Goal: Task Accomplishment & Management: Manage account settings

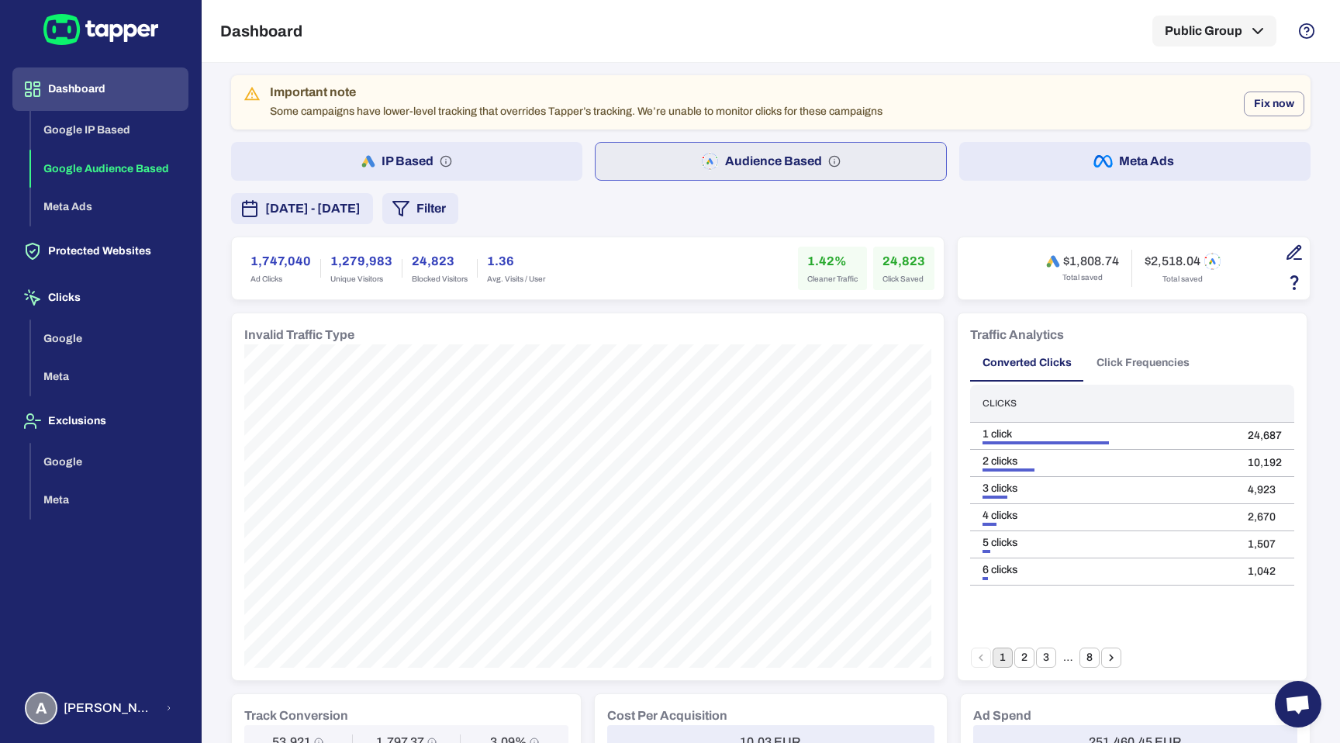
click at [735, 108] on div "Important note Some campaigns have lower-level tracking that overrides Tapper’s…" at bounding box center [576, 102] width 613 height 45
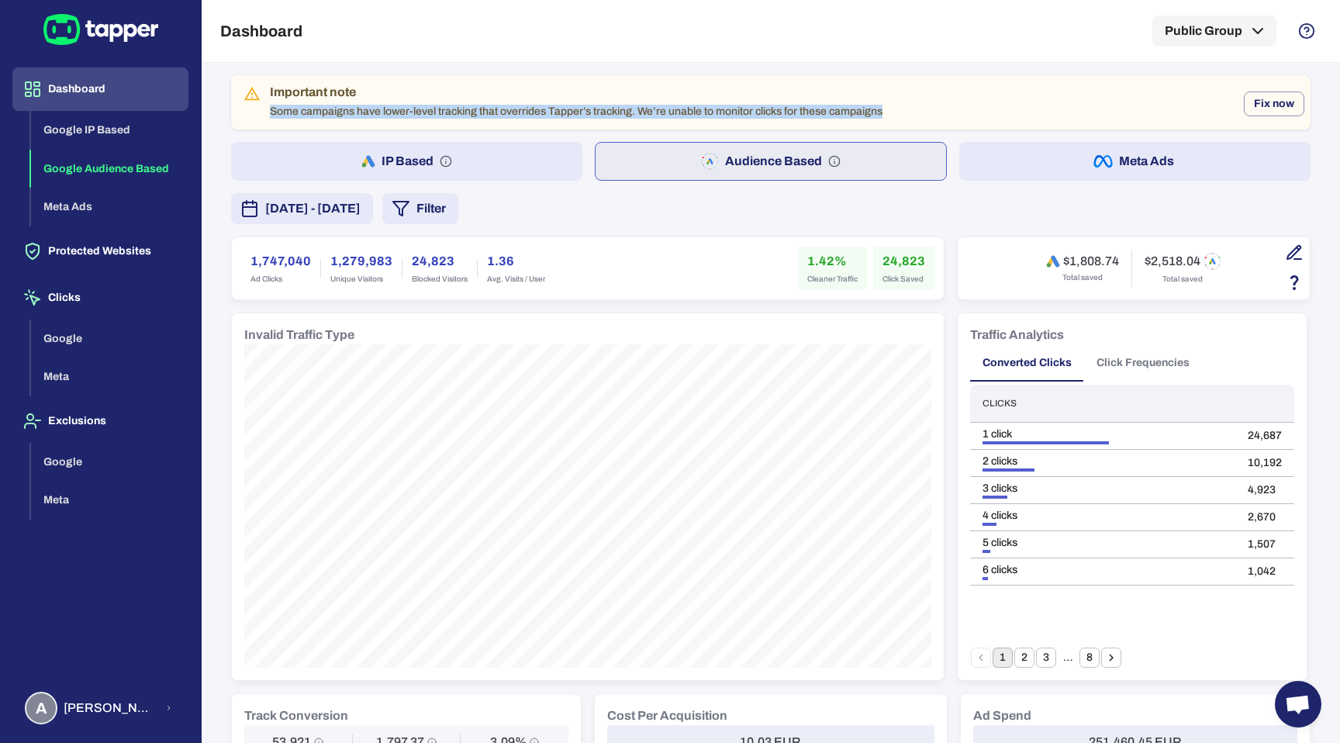
click at [735, 108] on div "Important note Some campaigns have lower-level tracking that overrides Tapper’s…" at bounding box center [576, 102] width 613 height 45
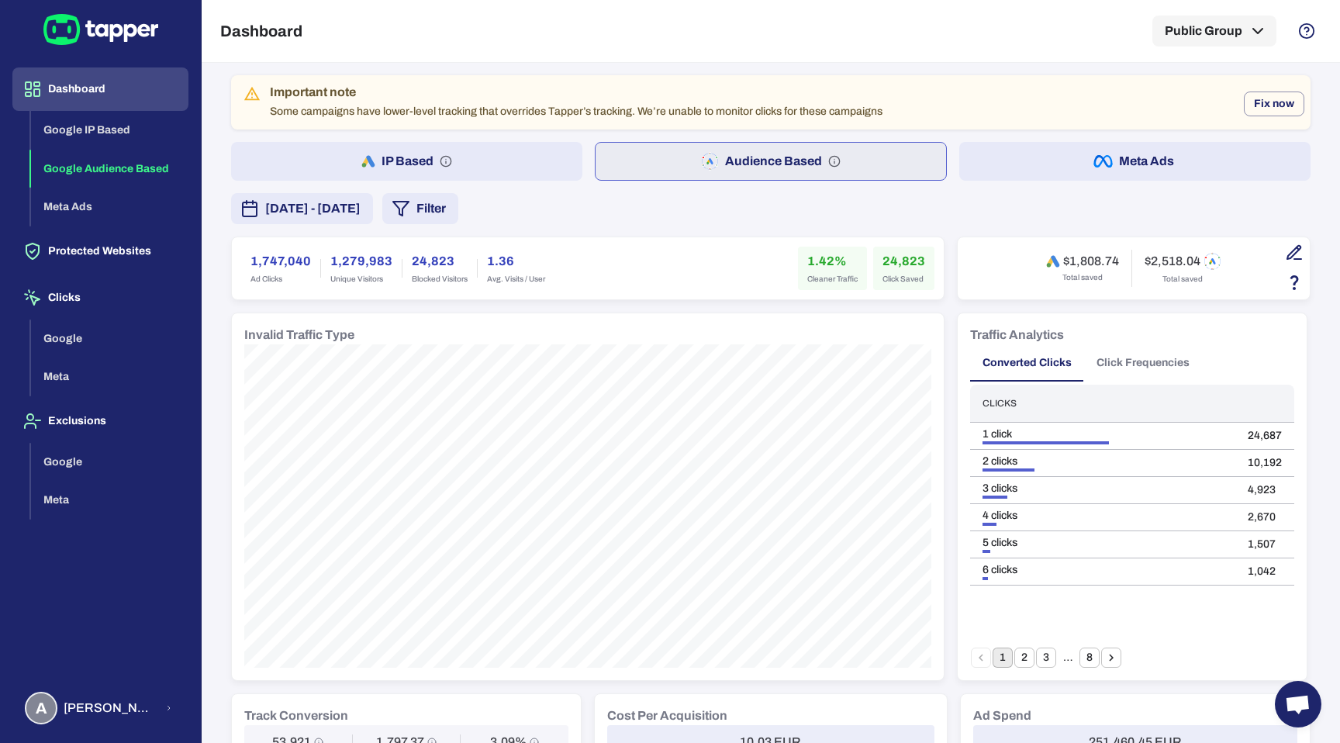
click at [903, 99] on div "Important note Some campaigns have lower-level tracking that overrides Tapper’s…" at bounding box center [770, 102] width 1079 height 54
click at [802, 99] on div "Important note" at bounding box center [576, 93] width 613 height 16
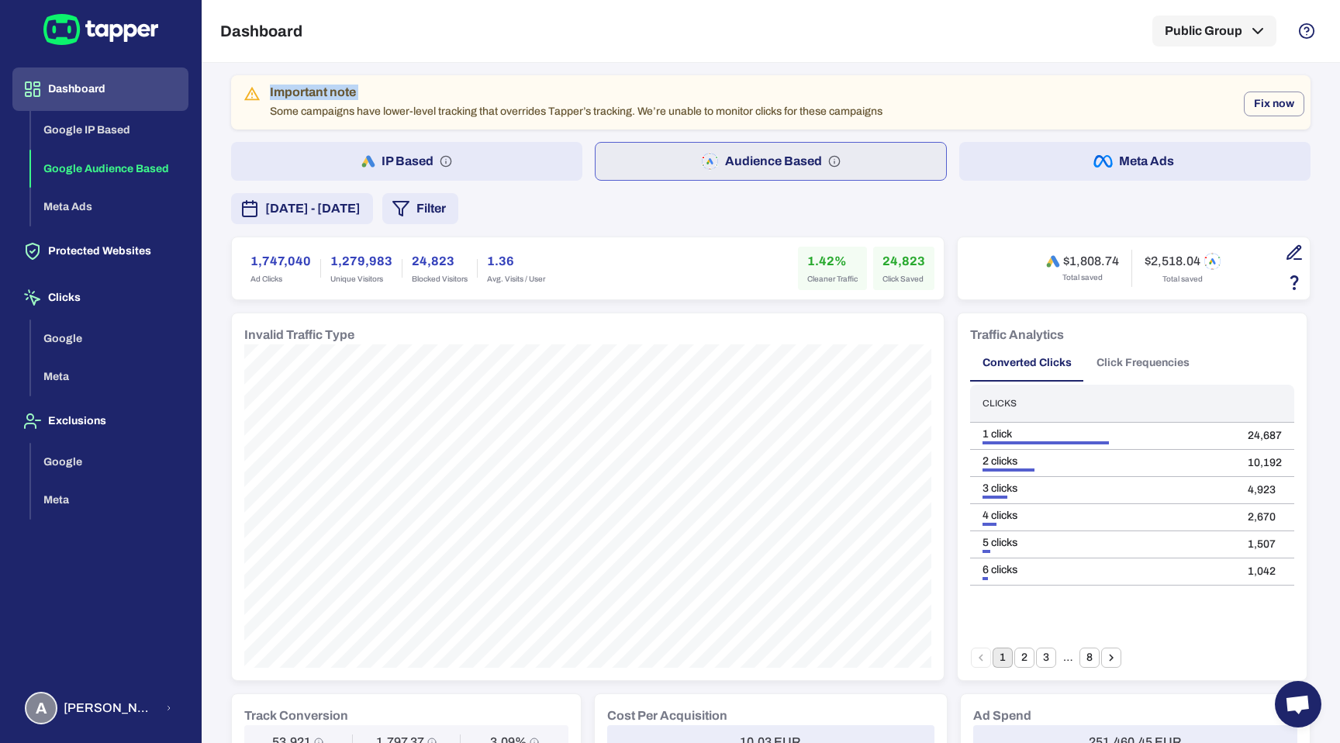
click at [802, 99] on div "Important note" at bounding box center [576, 93] width 613 height 16
click at [803, 91] on div "Important note" at bounding box center [576, 93] width 613 height 16
click at [791, 107] on div "Important note Some campaigns have lower-level tracking that overrides Tapper’s…" at bounding box center [576, 102] width 613 height 45
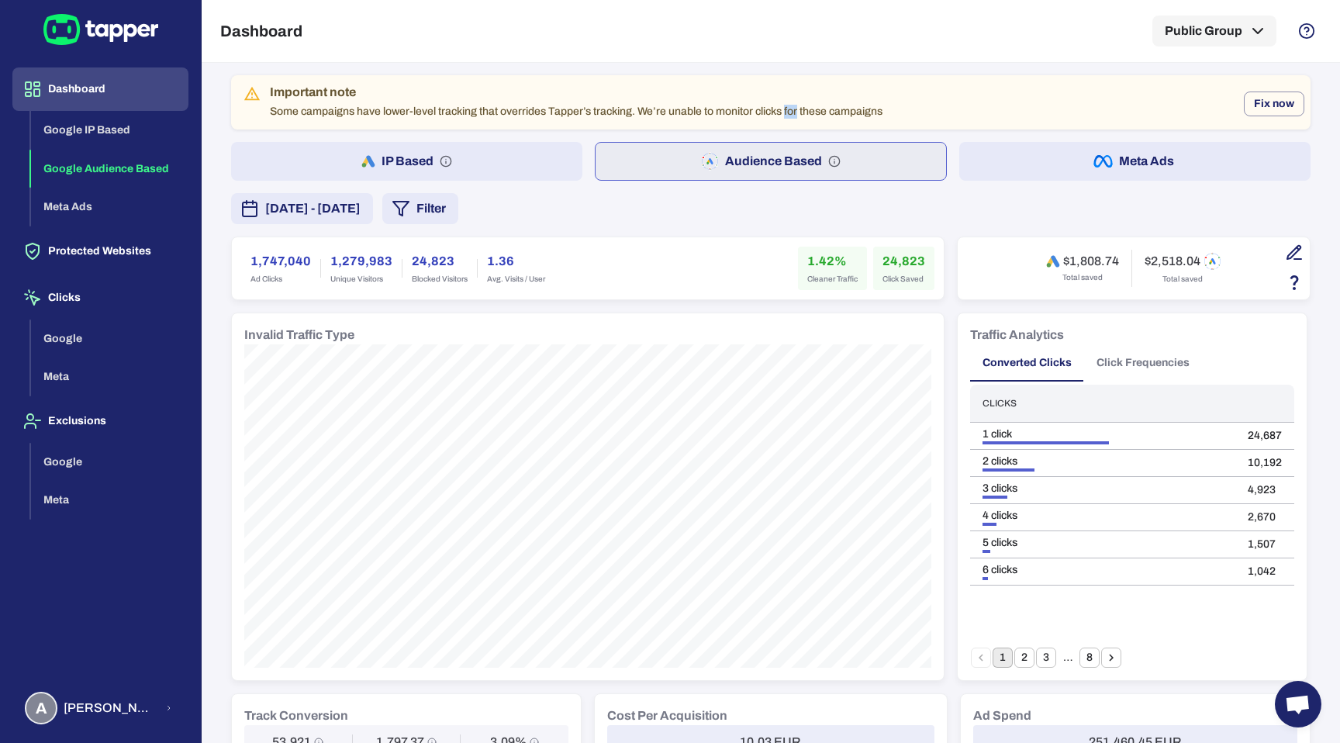
click at [791, 107] on div "Important note Some campaigns have lower-level tracking that overrides Tapper’s…" at bounding box center [576, 102] width 613 height 45
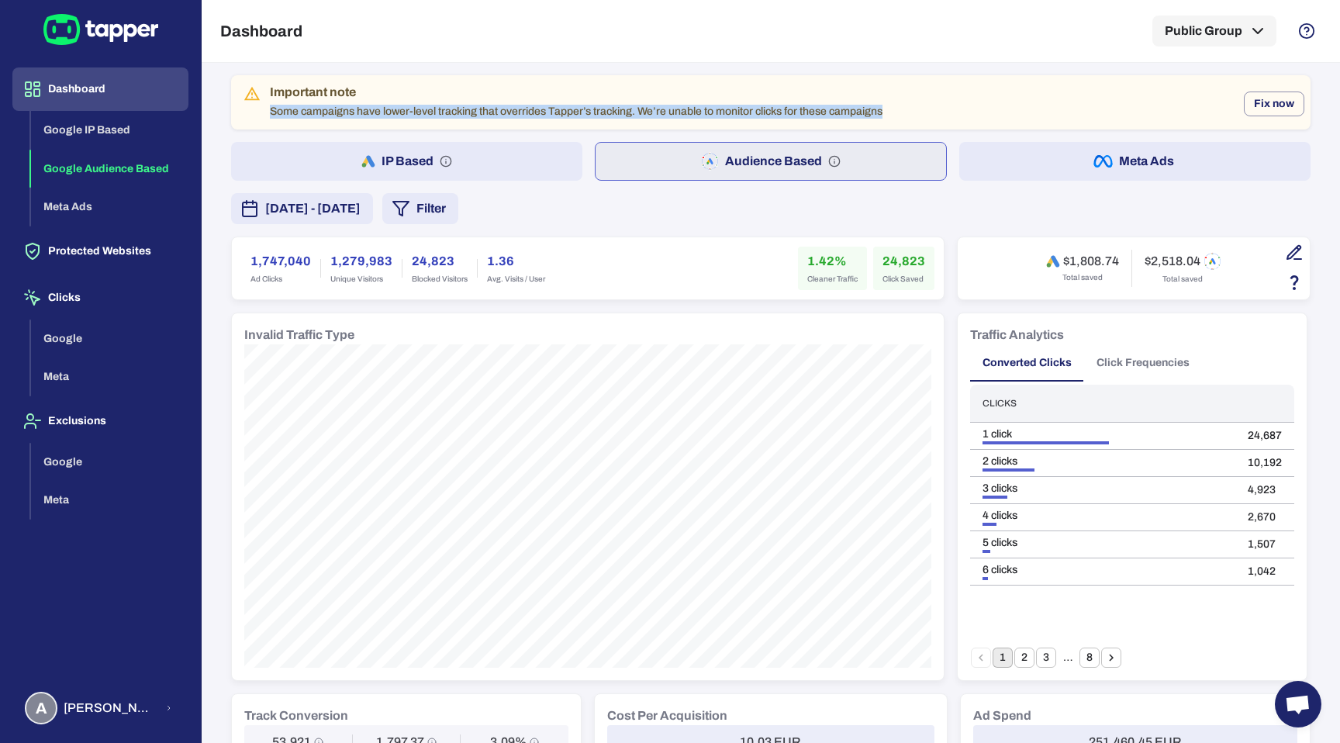
click at [791, 107] on div "Important note Some campaigns have lower-level tracking that overrides Tapper’s…" at bounding box center [576, 102] width 613 height 45
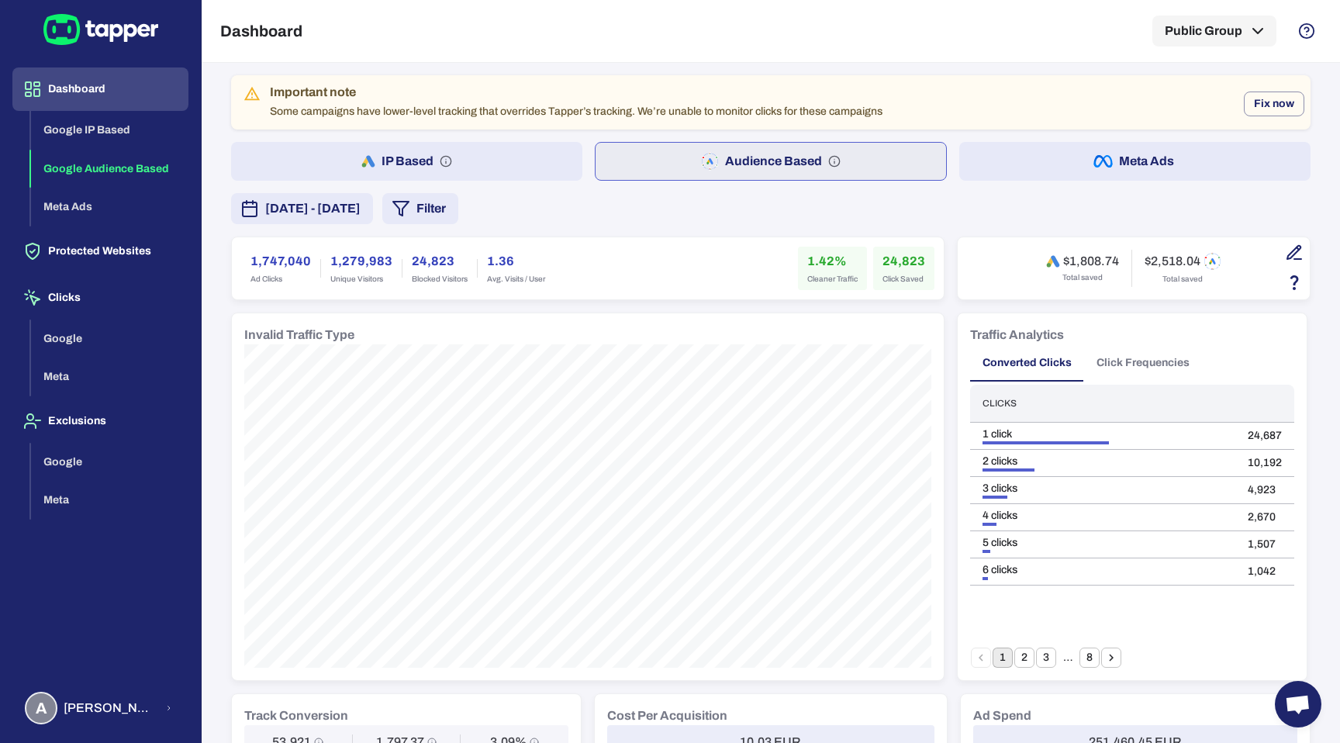
click at [761, 89] on div "Important note" at bounding box center [576, 93] width 613 height 16
click at [158, 247] on button "Protected Websites" at bounding box center [100, 251] width 176 height 43
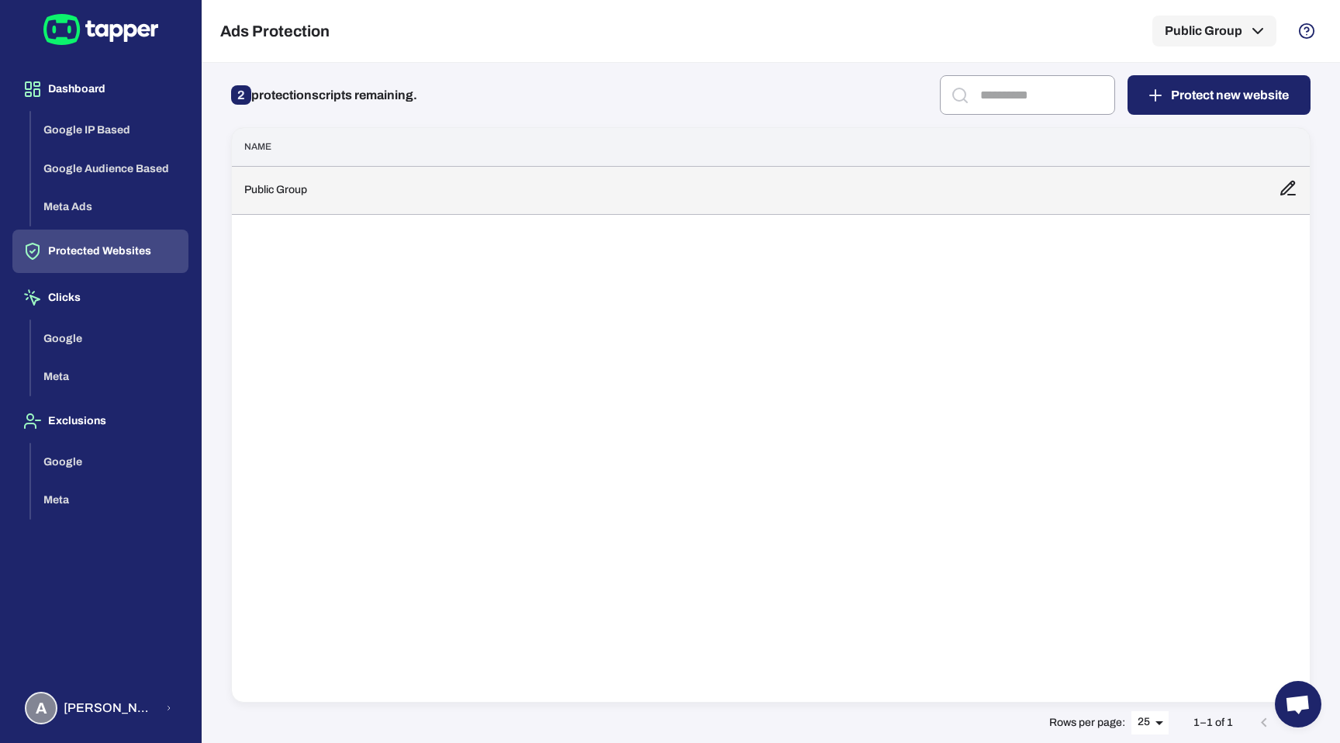
click at [527, 195] on td "Public Group" at bounding box center [749, 190] width 1034 height 48
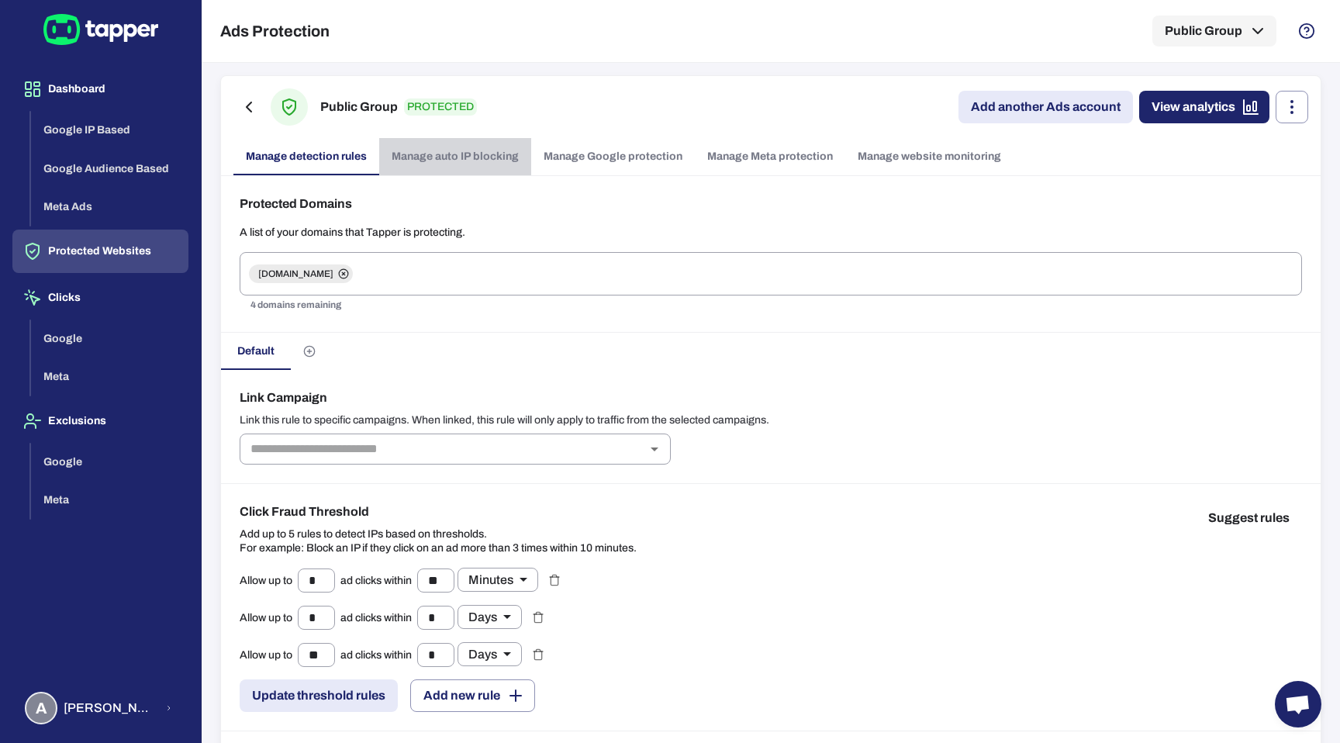
click at [488, 161] on link "Manage auto IP blocking" at bounding box center [455, 156] width 152 height 37
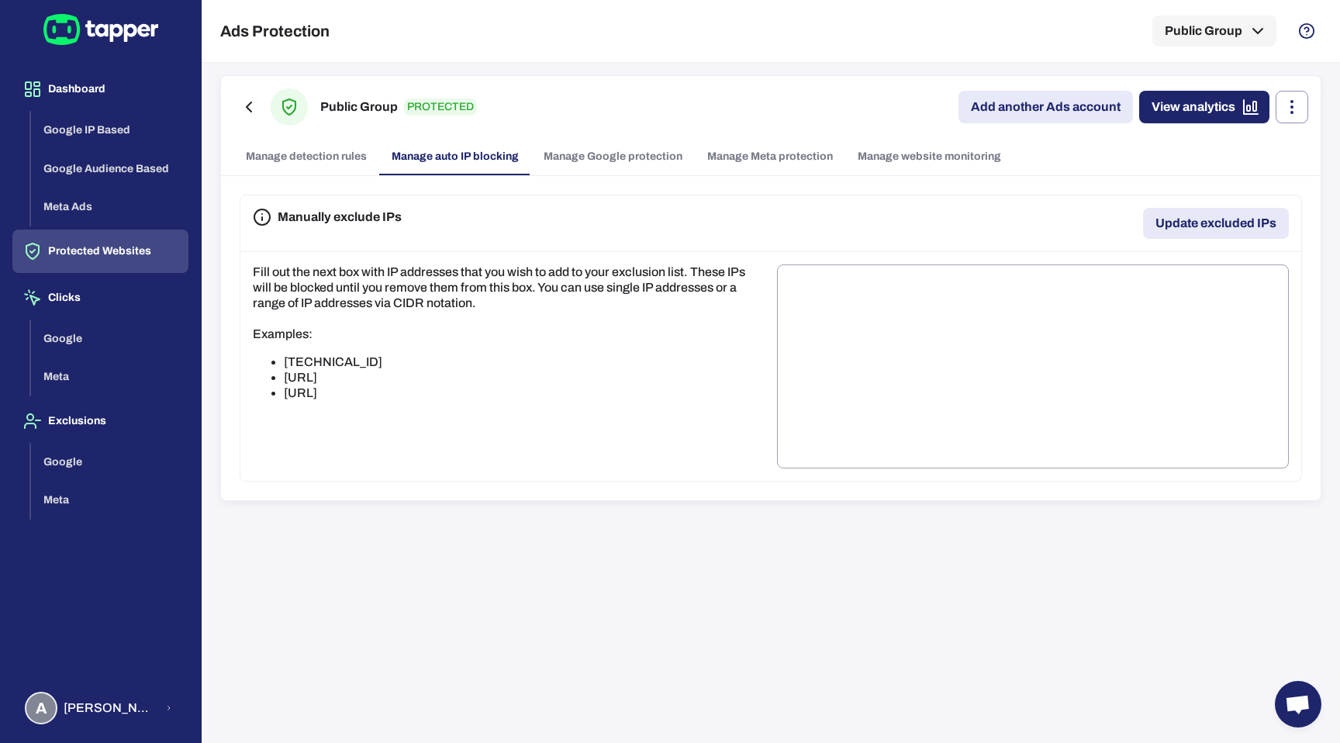
click at [586, 144] on link "Manage Google protection" at bounding box center [613, 156] width 164 height 37
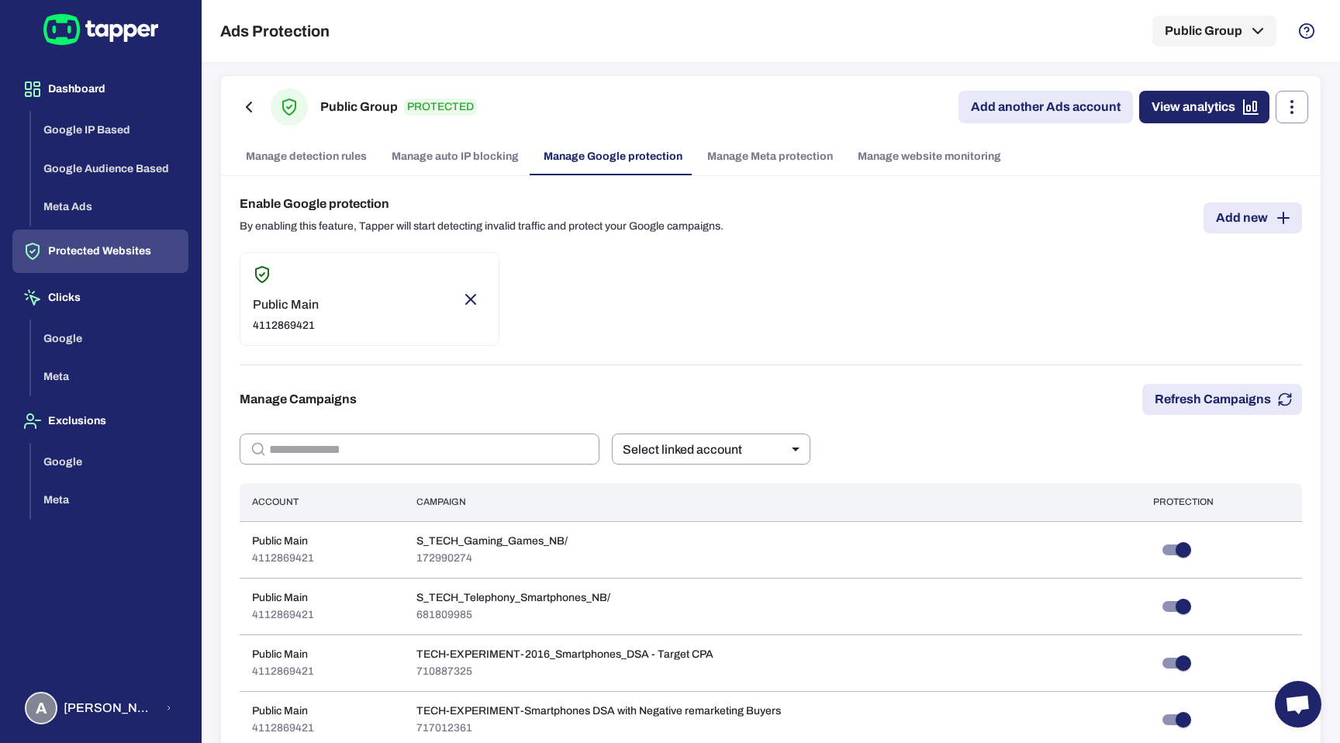
click at [820, 167] on link "Manage Meta protection" at bounding box center [770, 156] width 150 height 37
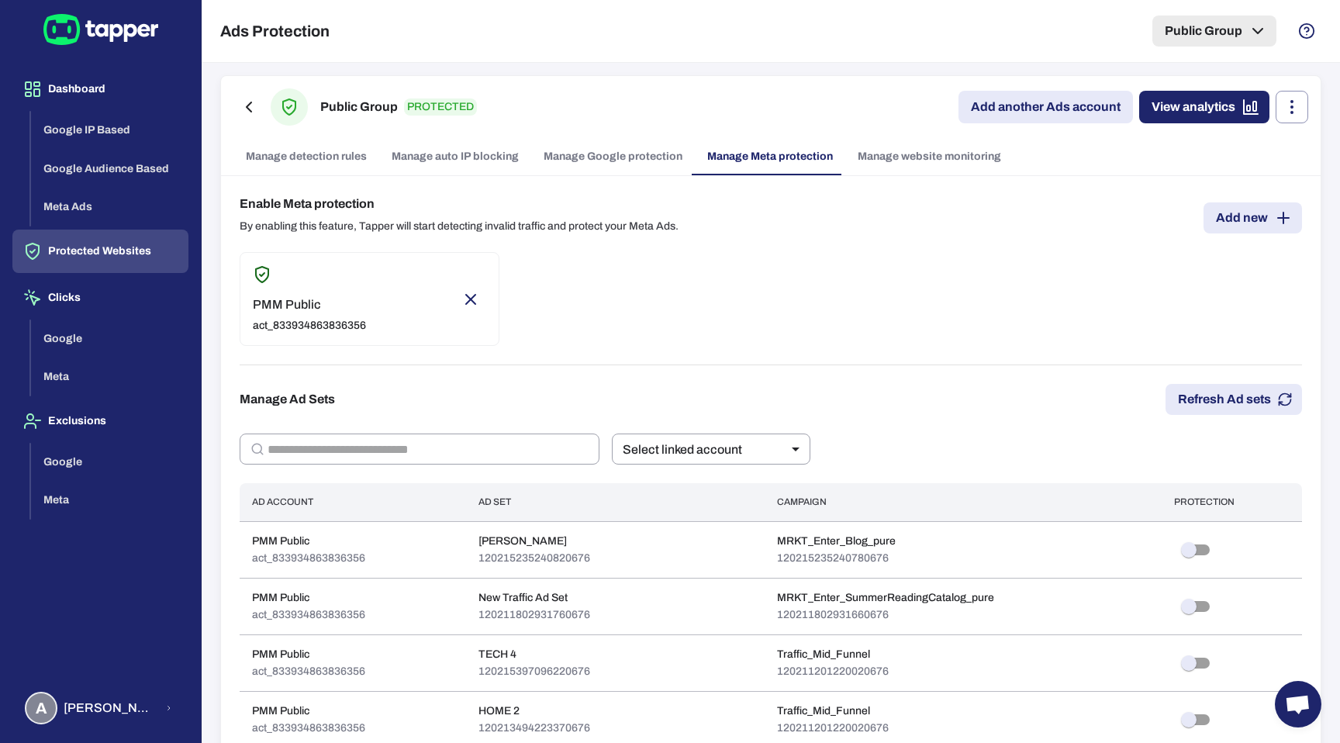
click at [1257, 37] on icon "button" at bounding box center [1257, 31] width 19 height 19
click at [1251, 78] on icon "button" at bounding box center [1252, 79] width 2 height 2
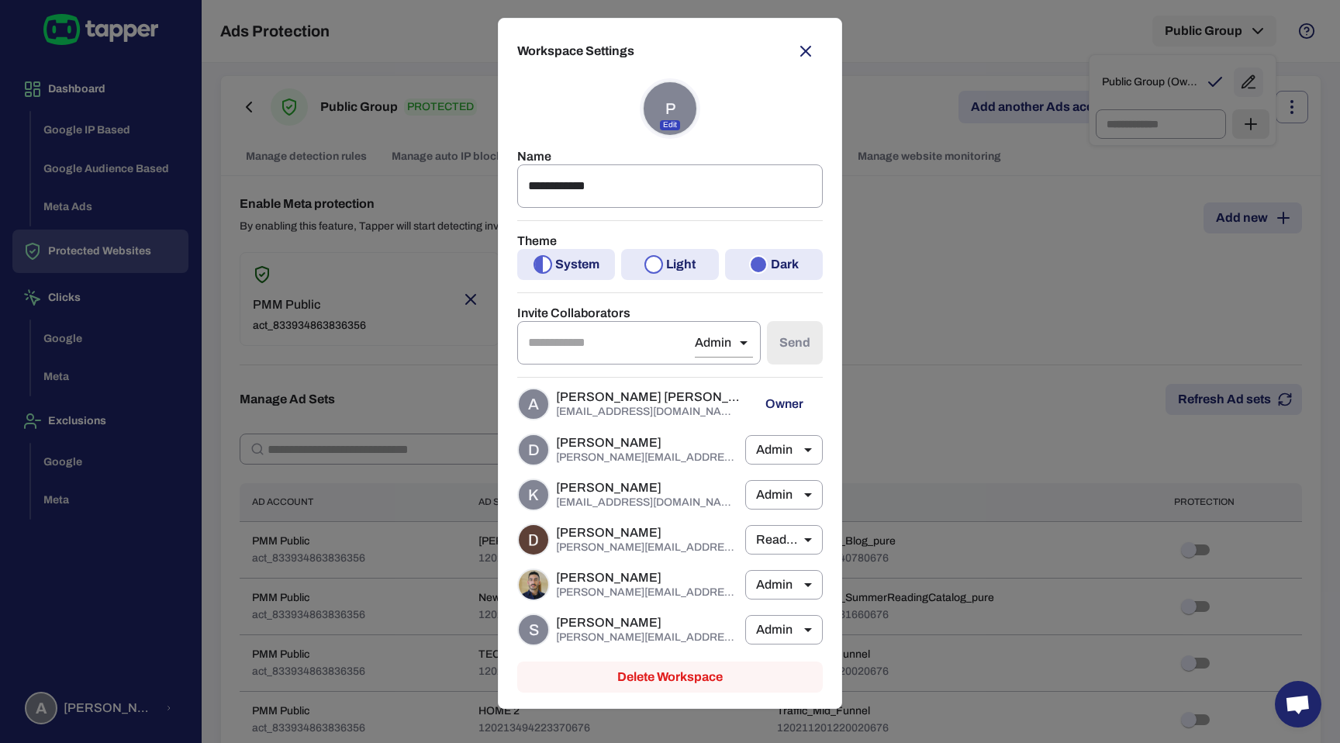
click at [961, 291] on div "**********" at bounding box center [670, 371] width 1340 height 743
